Goal: Ask a question

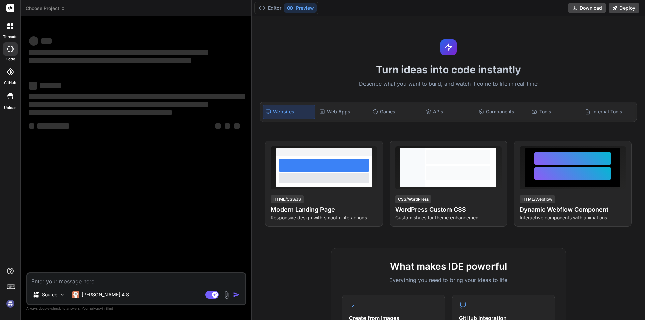
click at [64, 284] on textarea at bounding box center [136, 279] width 218 height 12
type textarea "• We will deeply analyse the routing module to check the complete as described …"
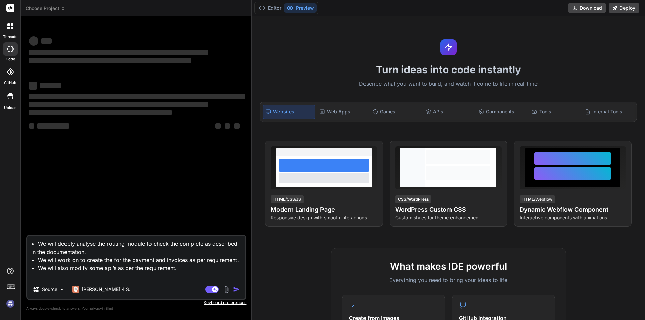
type textarea "x"
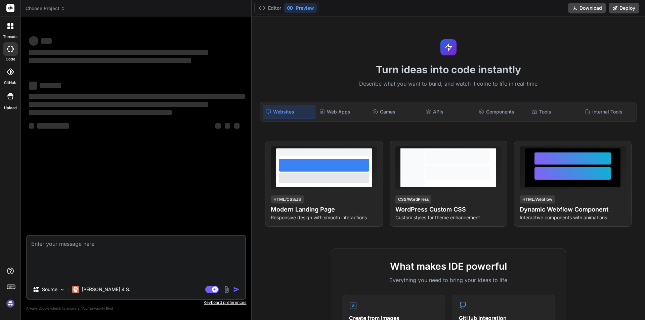
type textarea "x"
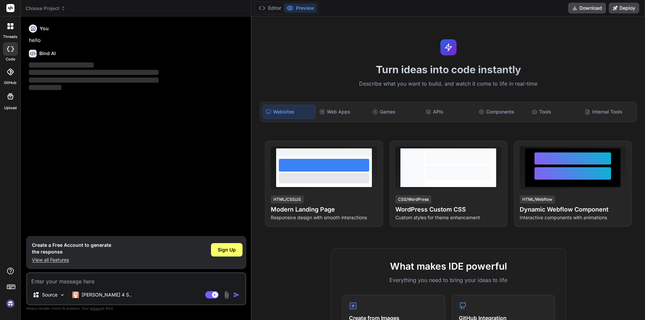
type textarea "e"
type textarea "x"
type textarea "el"
type textarea "x"
type textarea "ell"
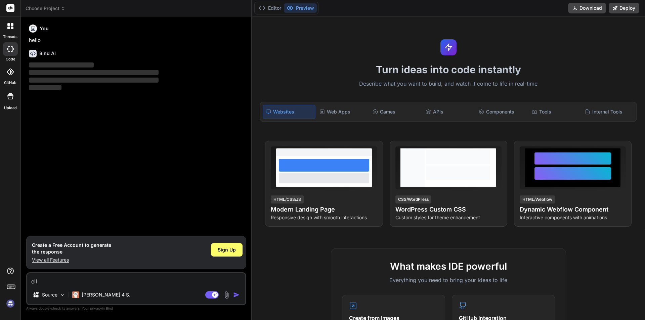
type textarea "x"
type textarea "[PERSON_NAME]"
type textarea "x"
type textarea "ellab"
type textarea "x"
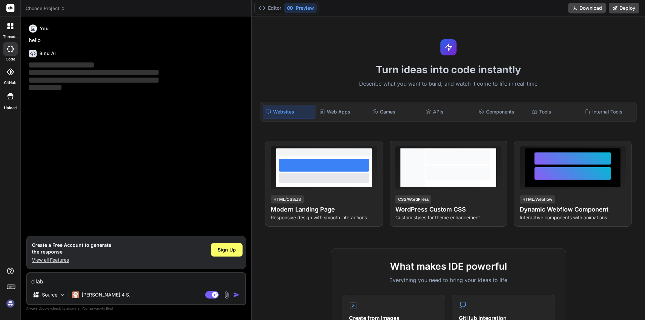
type textarea "ellabo"
type textarea "x"
type textarea "ellabor"
type textarea "x"
type textarea "ellabort"
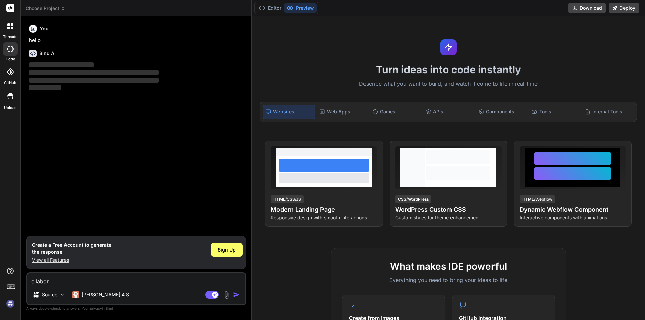
type textarea "x"
type textarea "ellabor"
type textarea "x"
type textarea "ellabora"
type textarea "x"
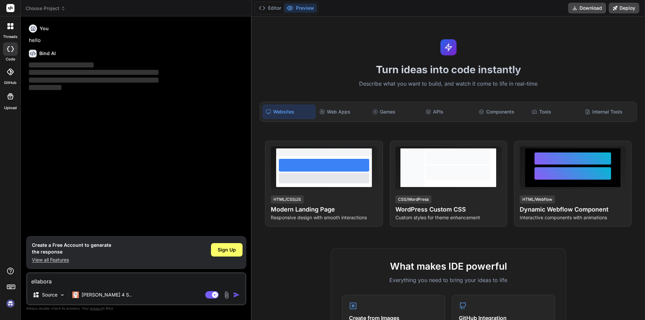
type textarea "ellaborat"
type textarea "x"
type textarea "ellaborate"
type textarea "x"
type textarea "ellaborate"
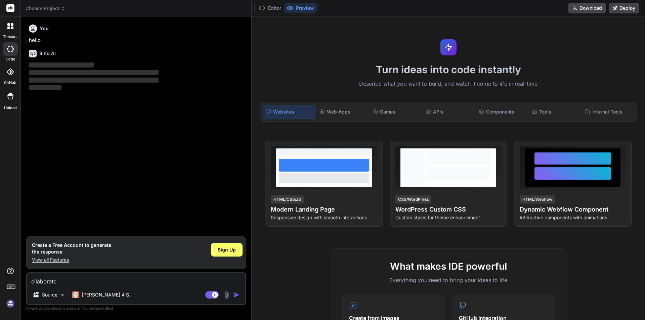
type textarea "x"
type textarea "ellaborate t"
type textarea "x"
type textarea "ellaborate th"
type textarea "x"
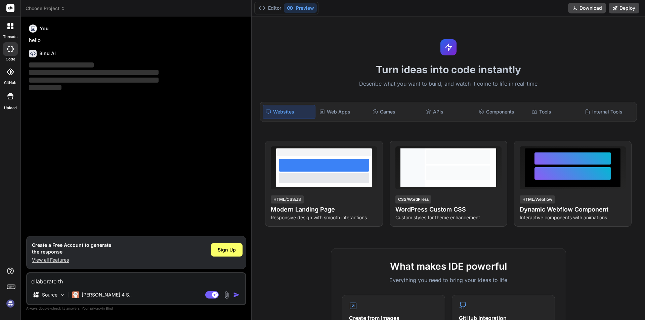
type textarea "ellaborate the"
type textarea "x"
type textarea "ellaborate thes"
type textarea "x"
type textarea "ellaborate these"
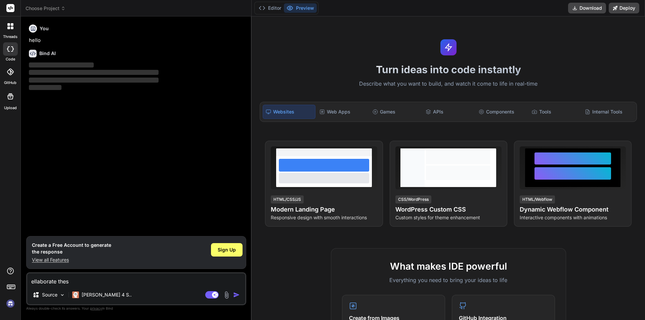
type textarea "x"
type textarea "ellaborate these"
type textarea "x"
type textarea "ellaborate these i"
type textarea "x"
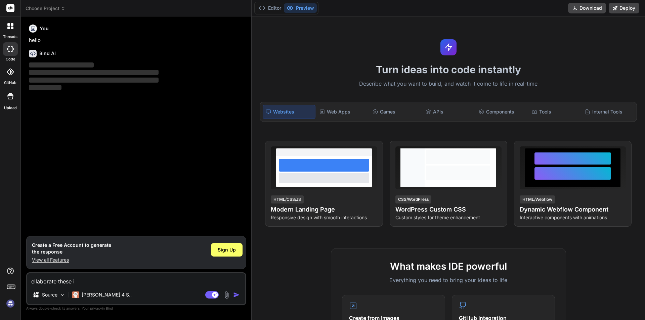
type textarea "ellaborate these in"
type textarea "x"
type textarea "ellaborate these in"
type textarea "x"
type textarea "ellaborate these in l"
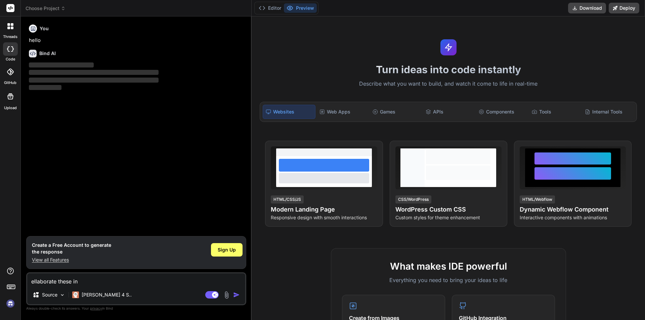
type textarea "x"
type textarea "ellaborate these in li"
type textarea "x"
type textarea "ellaborate these in l"
type textarea "x"
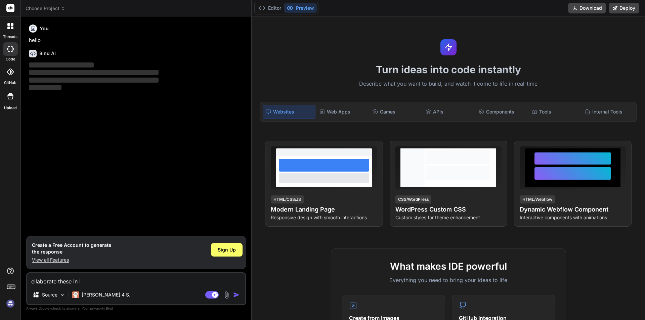
type textarea "ellaborate these in"
type textarea "x"
type textarea "ellaborate these in 1"
type textarea "x"
type textarea "ellaborate these in 15"
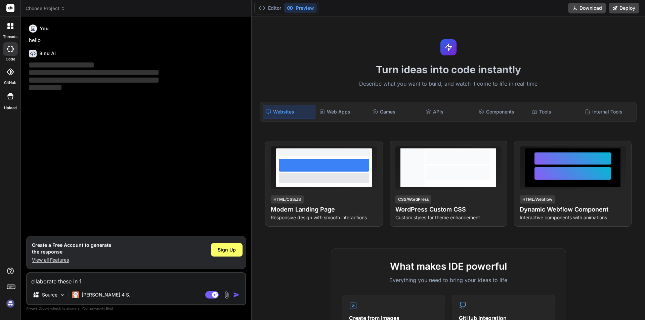
type textarea "x"
type textarea "ellaborate these in 15-"
type textarea "x"
type textarea "ellaborate these in 15-2"
type textarea "x"
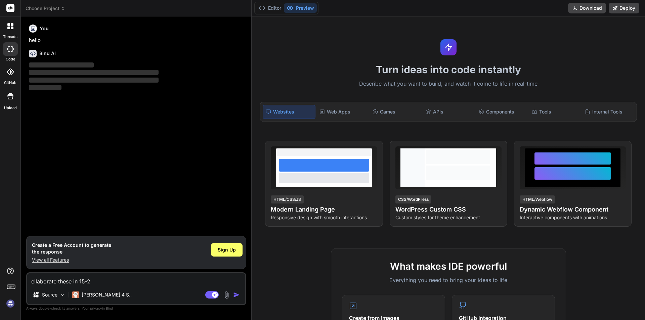
type textarea "ellaborate these in 15-20"
type textarea "x"
type textarea "ellaborate these in 15-20"
type textarea "x"
type textarea "ellaborate these in 15-20 w"
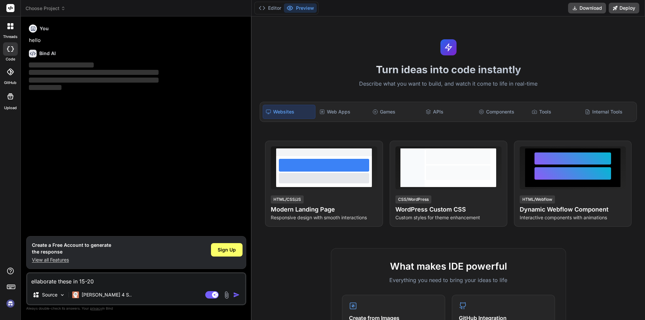
type textarea "x"
type textarea "ellaborate these in 15-20 wo"
type textarea "x"
type textarea "ellaborate these in 15-20 wor"
type textarea "x"
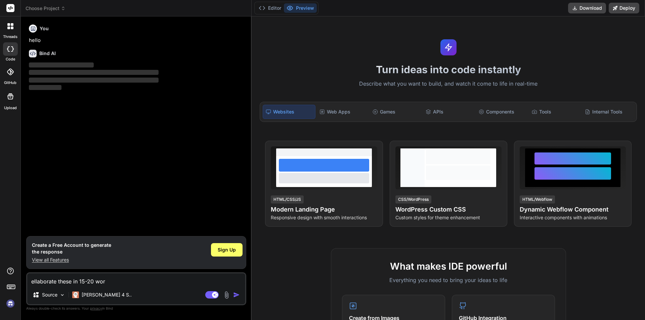
type textarea "ellaborate these in 15-20 word"
type textarea "x"
type textarea "ellaborate these in 15-20 words"
type textarea "x"
type textarea "ellaborate these in 15-20 words"
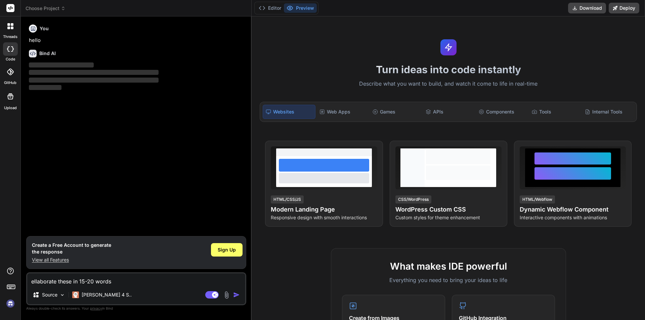
type textarea "x"
type textarea "ellaborate these in 15-20 words ""
type textarea "x"
type textarea "ellaborate these in 15-20 words "• We will deeply analyse the routing module to…"
type textarea "x"
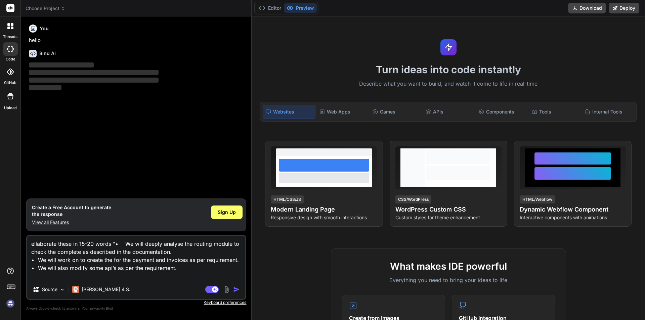
type textarea "ellaborate these in 15-20 words "• We will deeply analyse the routing module to…"
type textarea "x"
drag, startPoint x: 36, startPoint y: 280, endPoint x: 28, endPoint y: 242, distance: 38.2
click at [28, 242] on textarea "ellaborate these in 15-20 words "• We will deeply analyse the routing module to…" at bounding box center [136, 258] width 218 height 44
type textarea "ellaborate these in 15-20 words "• We will deeply analyse the routing module to…"
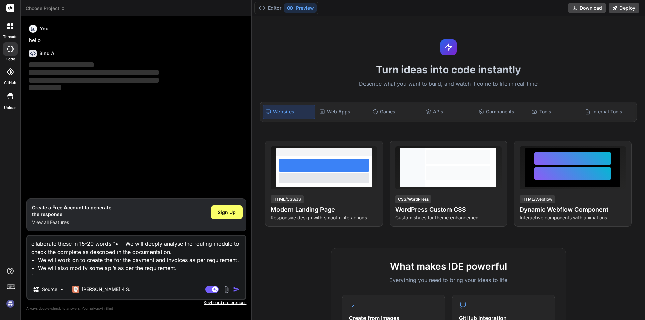
click at [235, 287] on img "button" at bounding box center [236, 289] width 7 height 7
click at [237, 289] on img "button" at bounding box center [236, 289] width 7 height 7
click at [58, 65] on span "‌" at bounding box center [61, 64] width 65 height 5
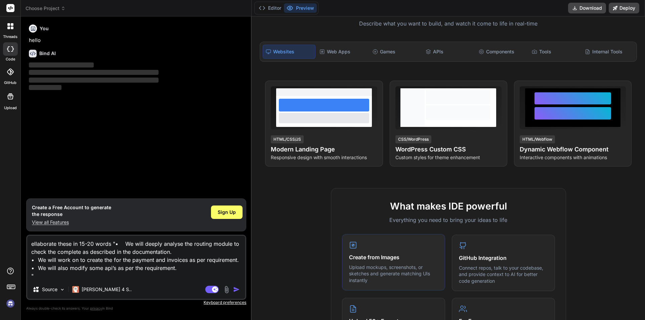
scroll to position [101, 0]
